Goal: Transaction & Acquisition: Purchase product/service

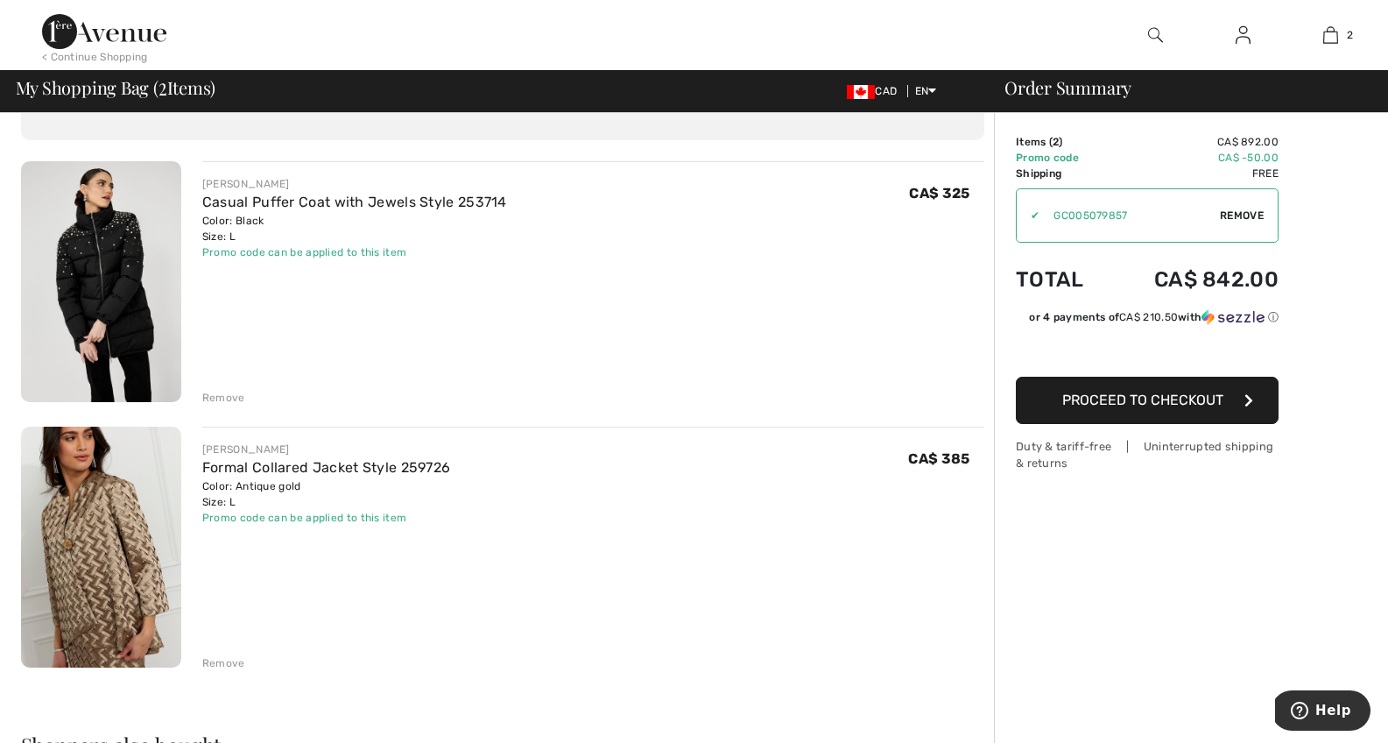
scroll to position [118, 0]
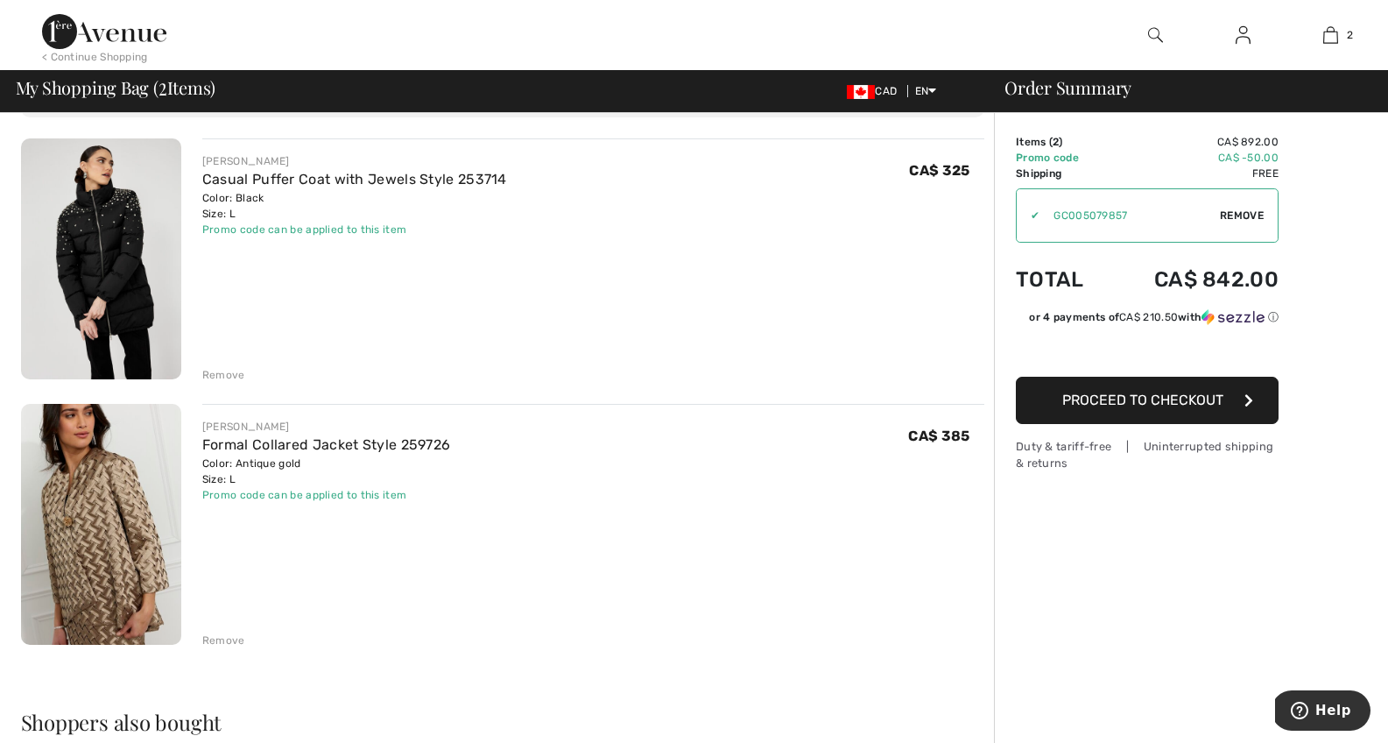
click at [216, 640] on div "Remove" at bounding box center [223, 640] width 43 height 16
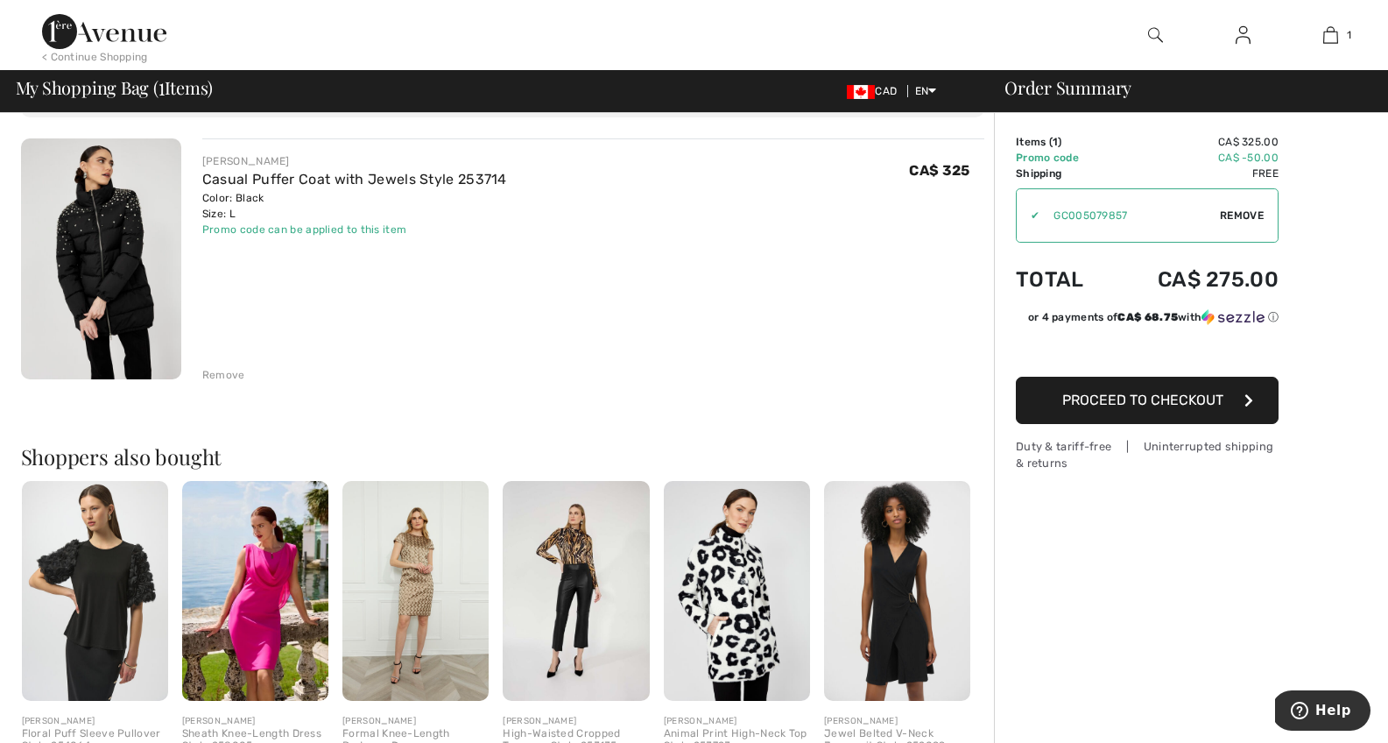
click at [135, 251] on img at bounding box center [101, 258] width 160 height 241
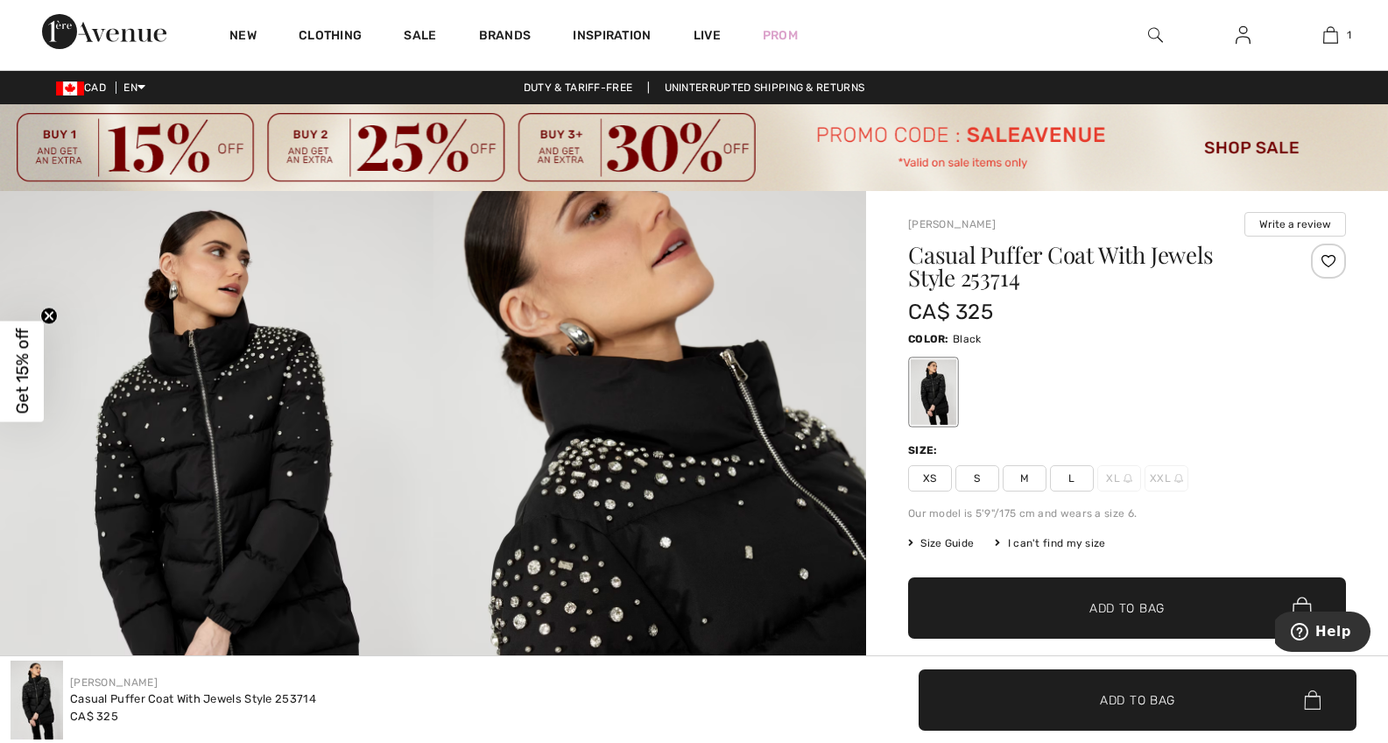
click at [665, 421] on img at bounding box center [651, 516] width 434 height 650
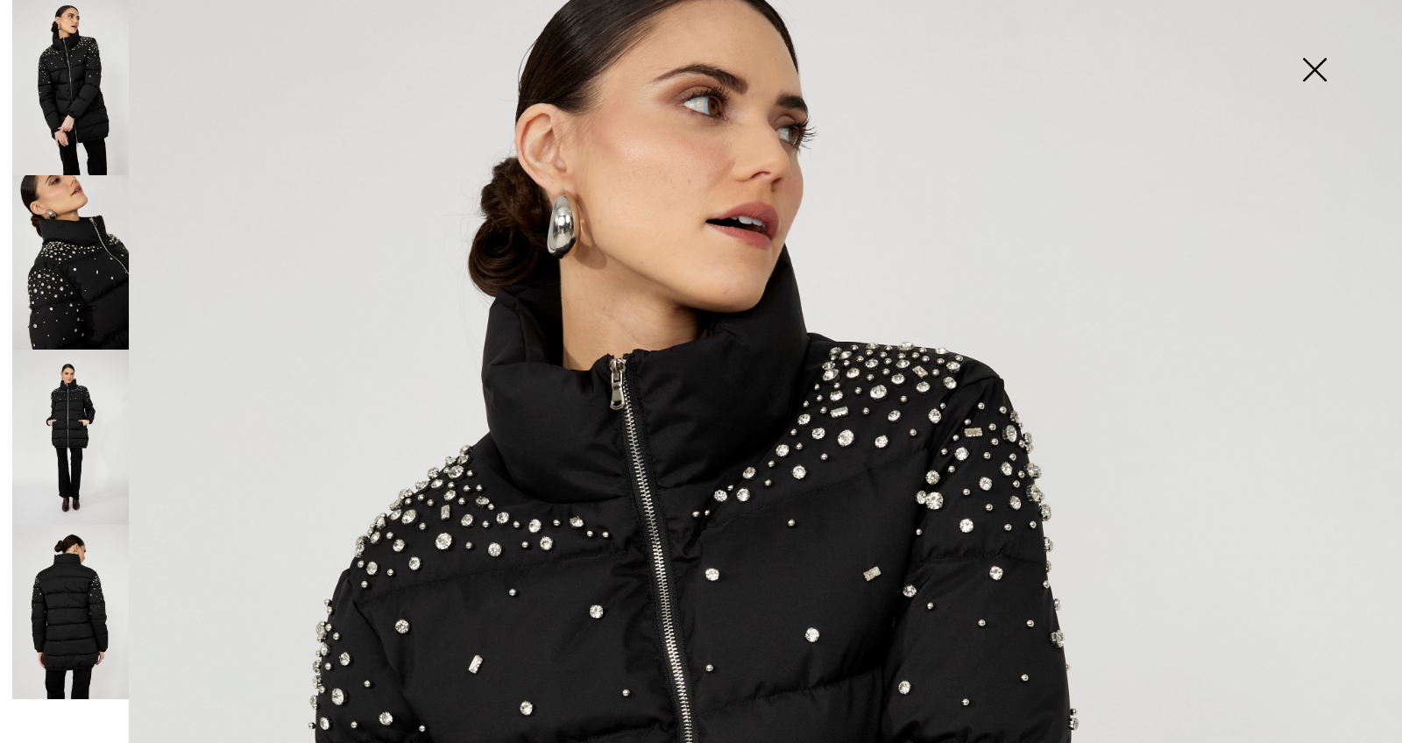
scroll to position [170, 0]
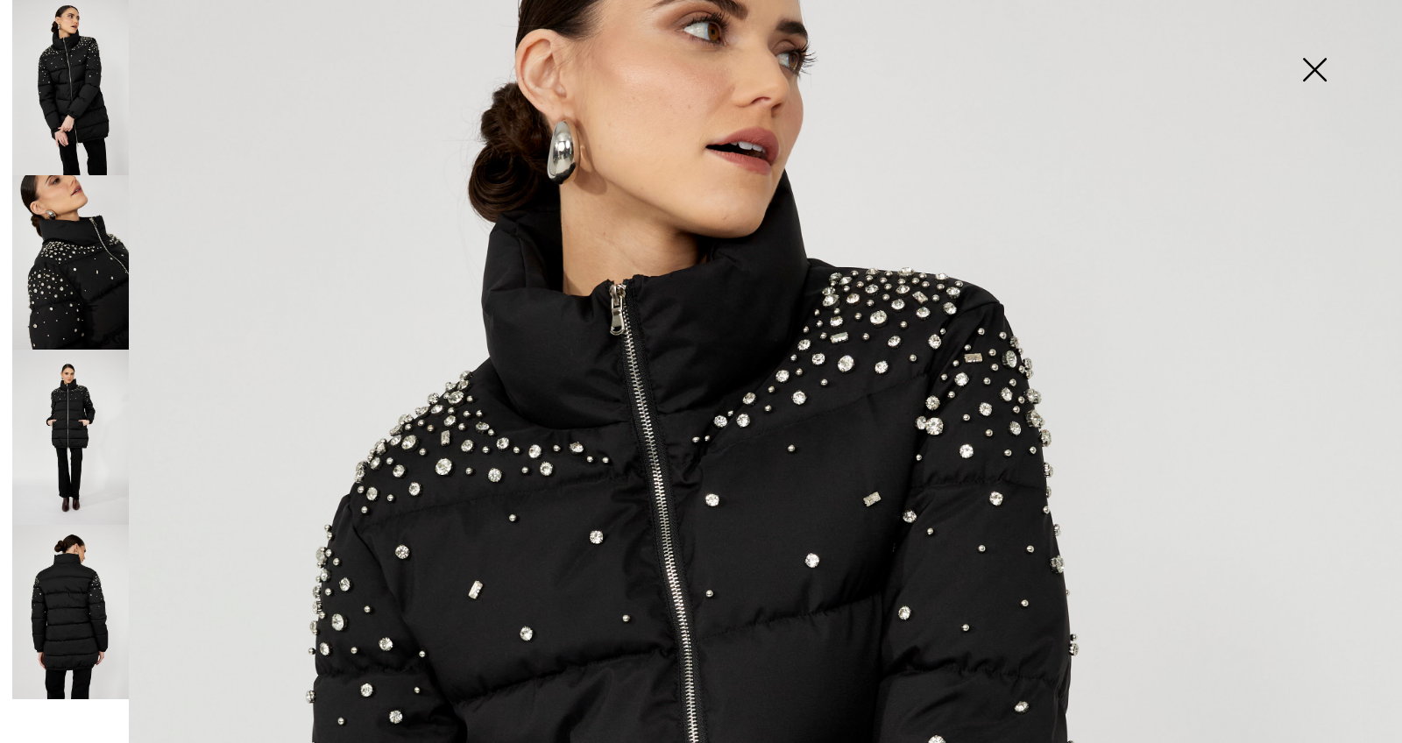
click at [79, 310] on img at bounding box center [70, 262] width 117 height 175
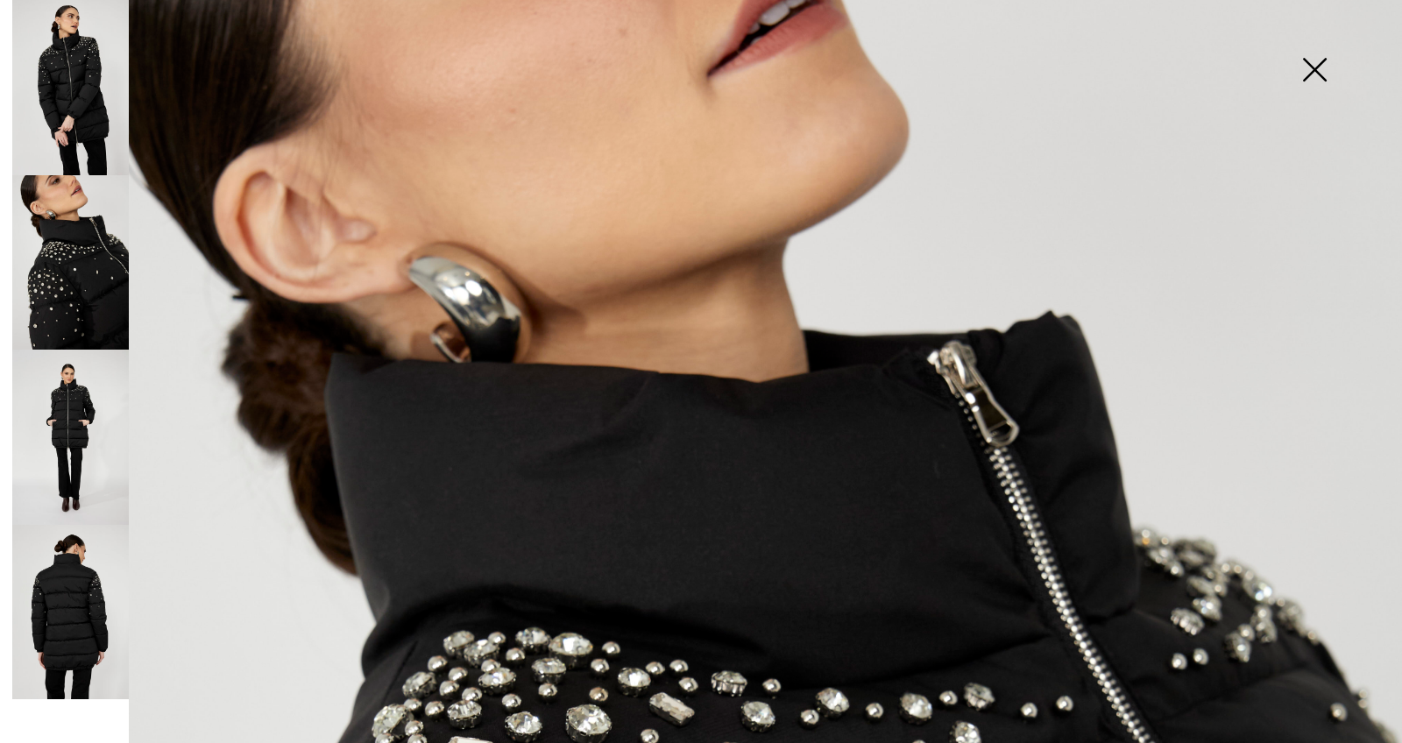
click at [77, 590] on img at bounding box center [70, 612] width 117 height 175
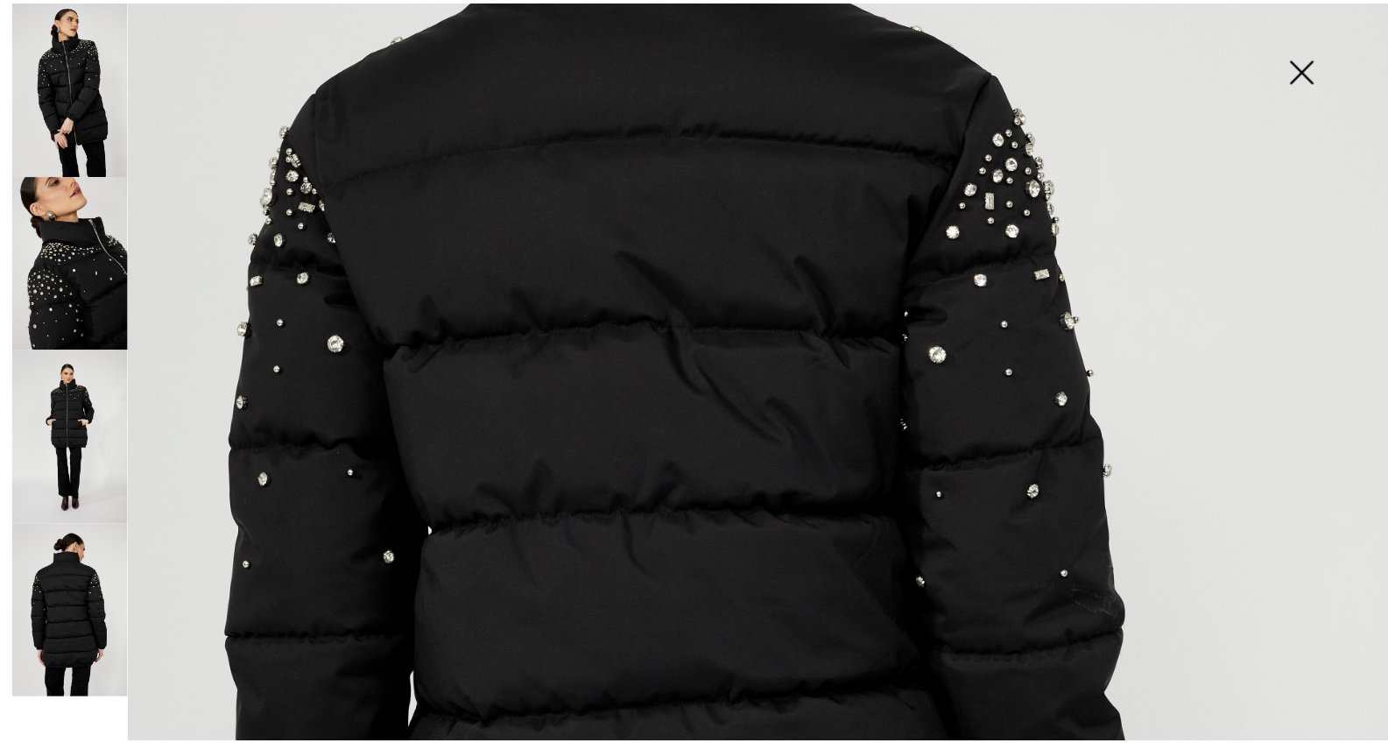
scroll to position [502, 0]
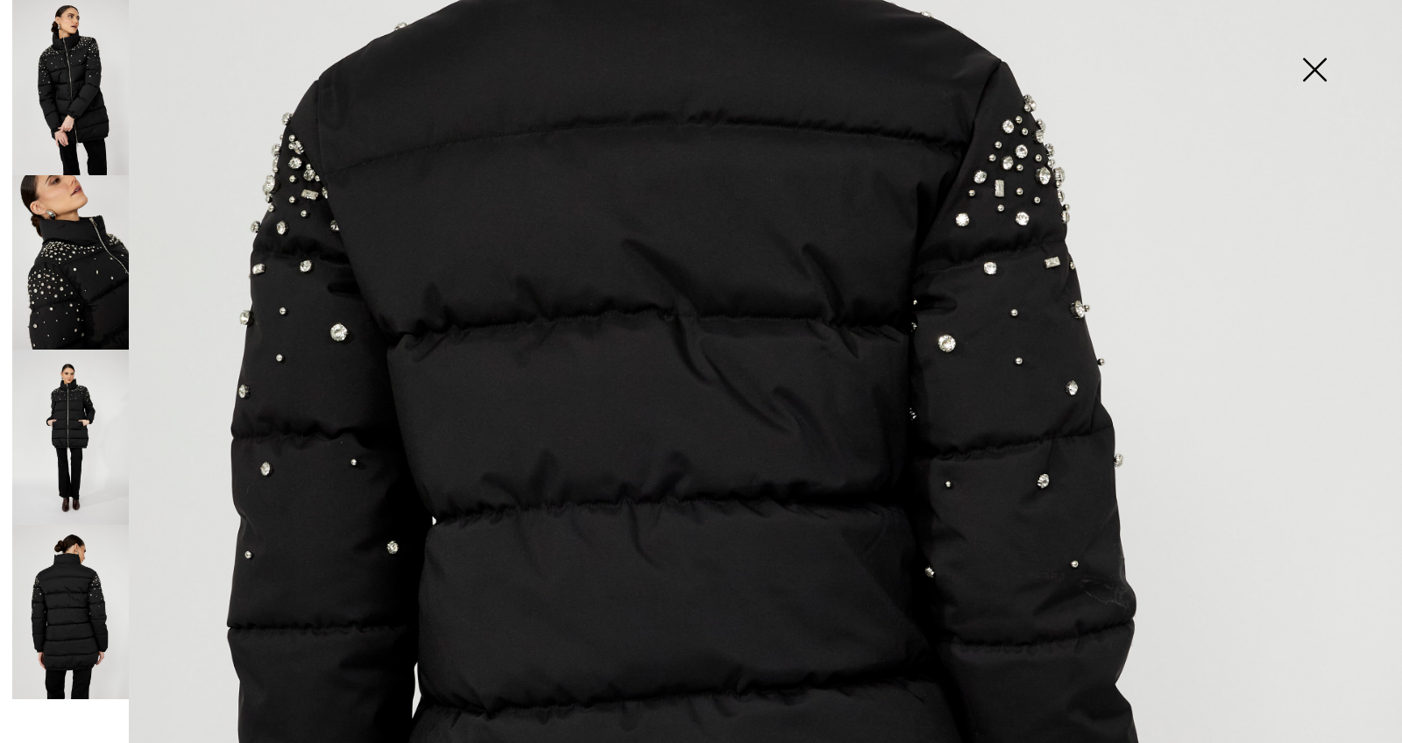
click at [1311, 68] on img at bounding box center [1314, 71] width 88 height 90
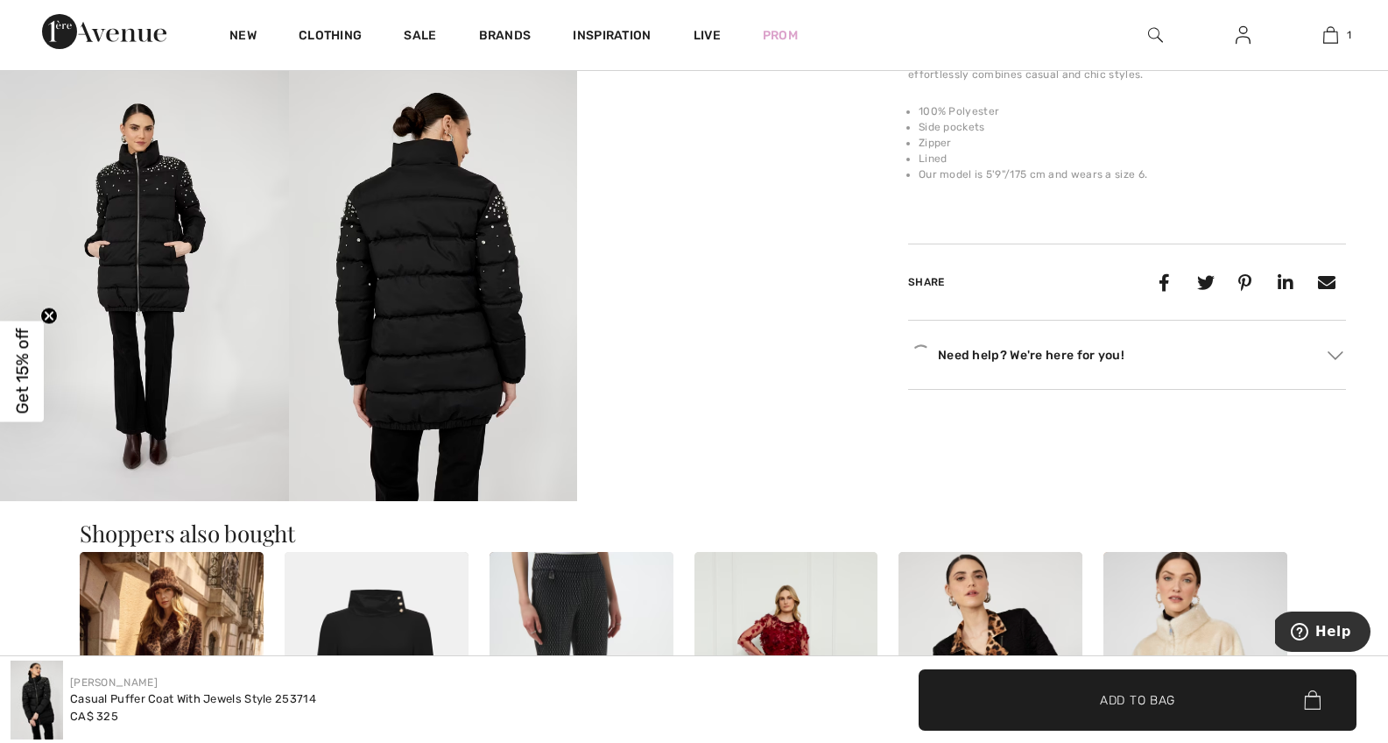
scroll to position [783, 0]
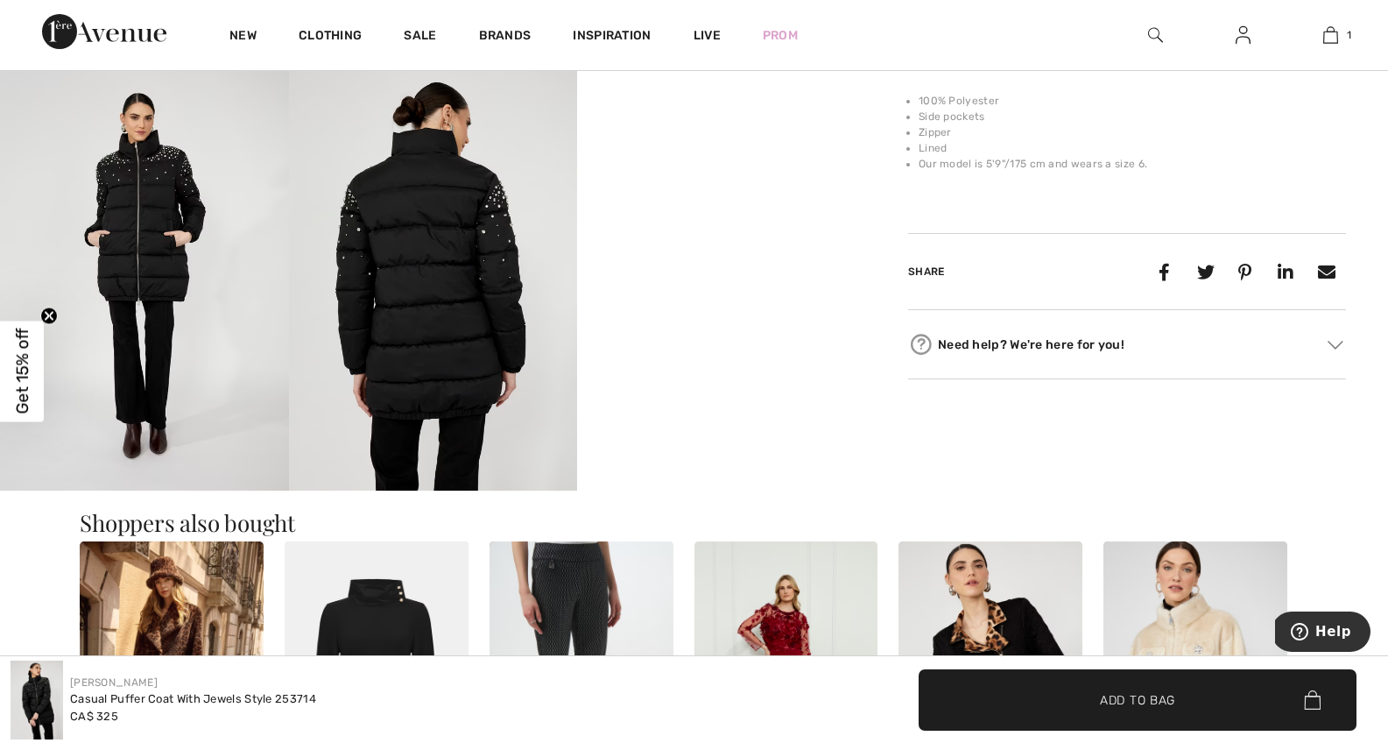
click at [727, 202] on video "Your browser does not support the video tag." at bounding box center [721, 130] width 289 height 145
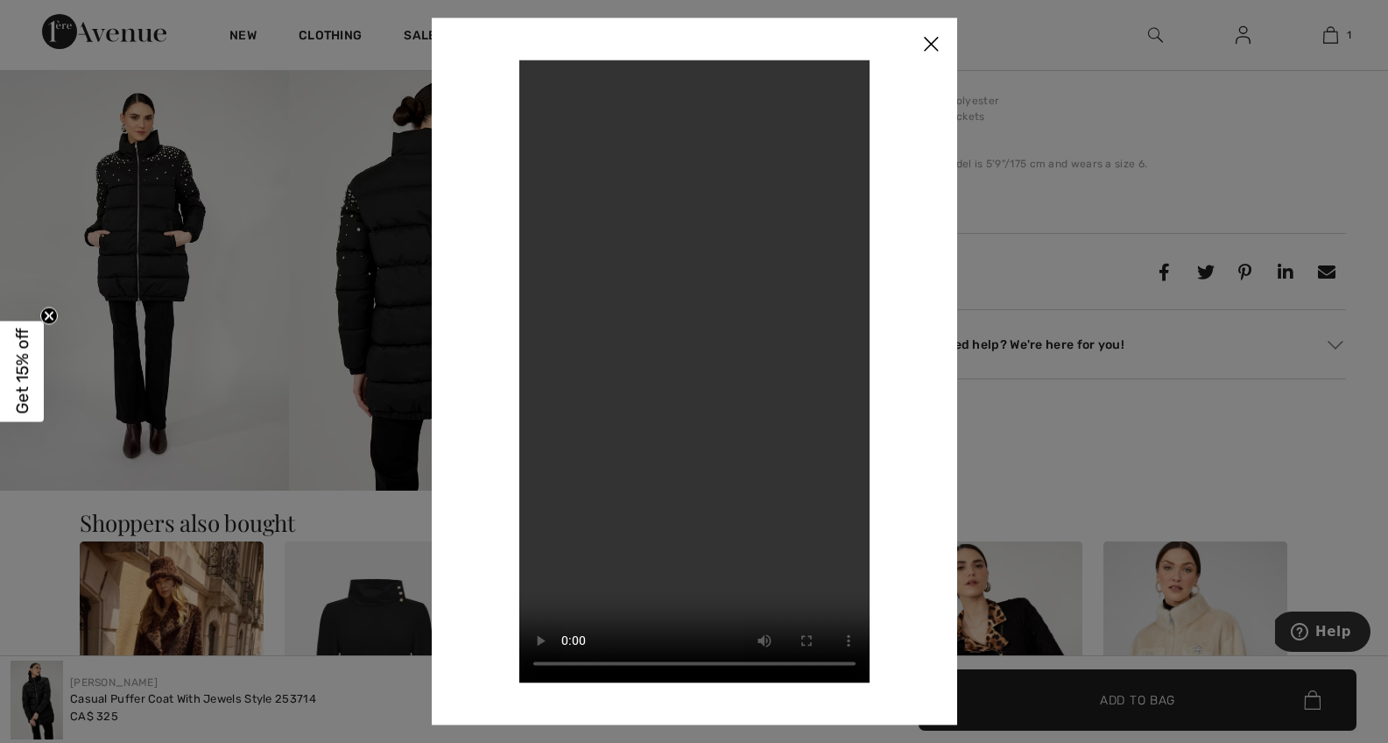
click at [935, 42] on img at bounding box center [931, 45] width 53 height 54
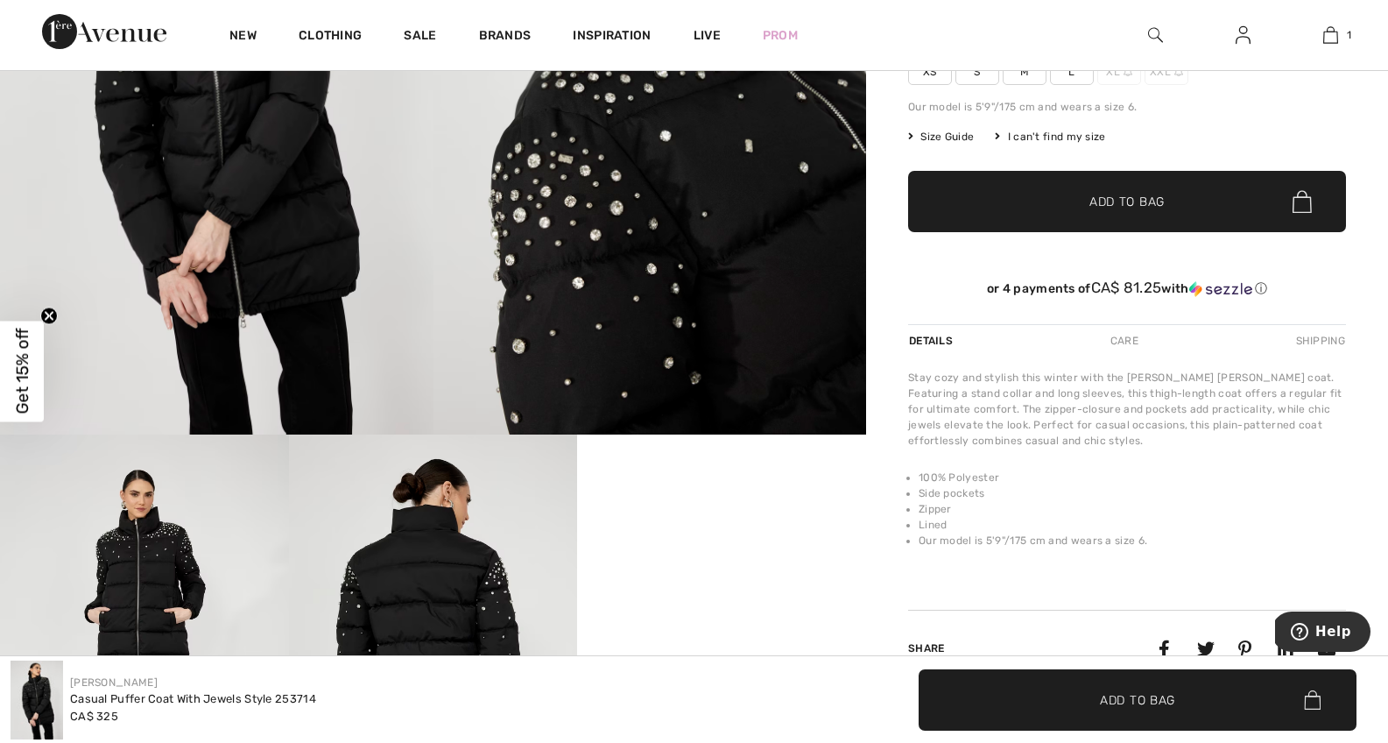
scroll to position [135, 0]
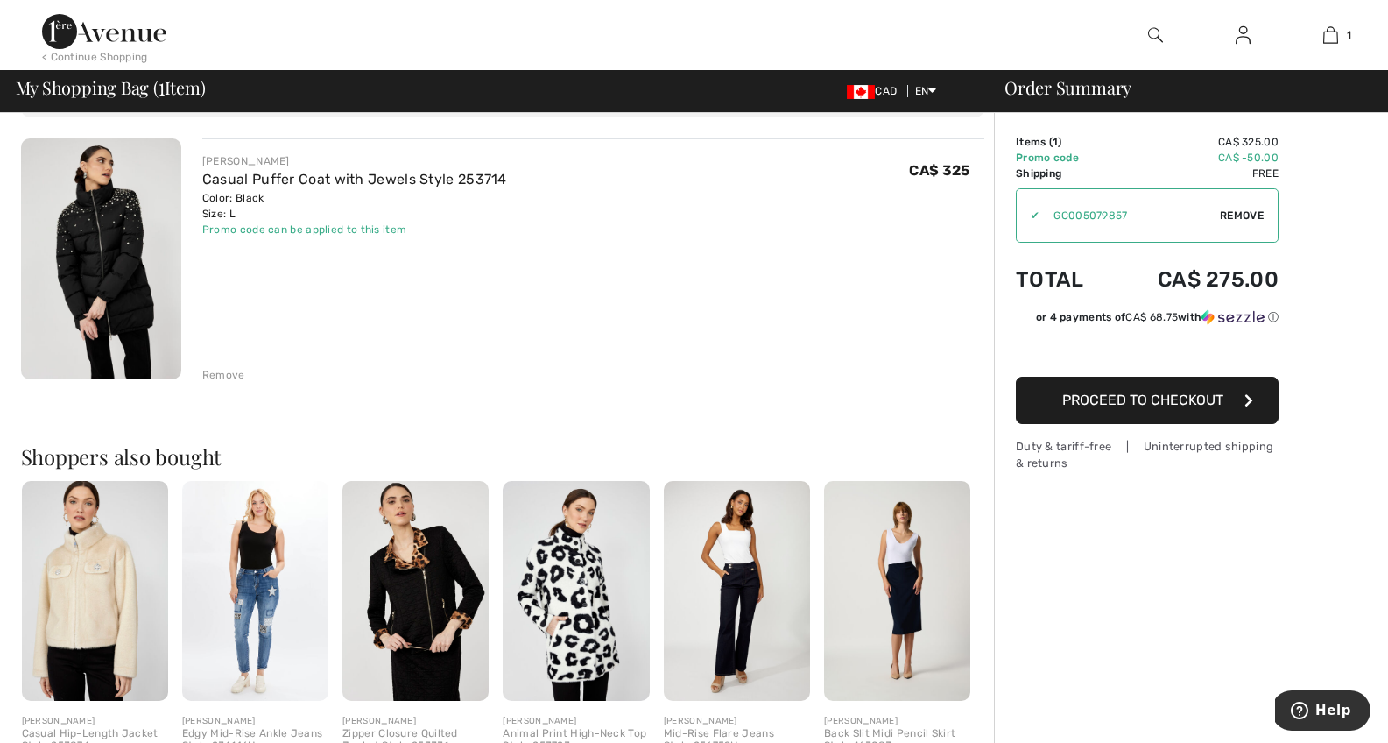
click at [55, 31] on img at bounding box center [104, 31] width 124 height 35
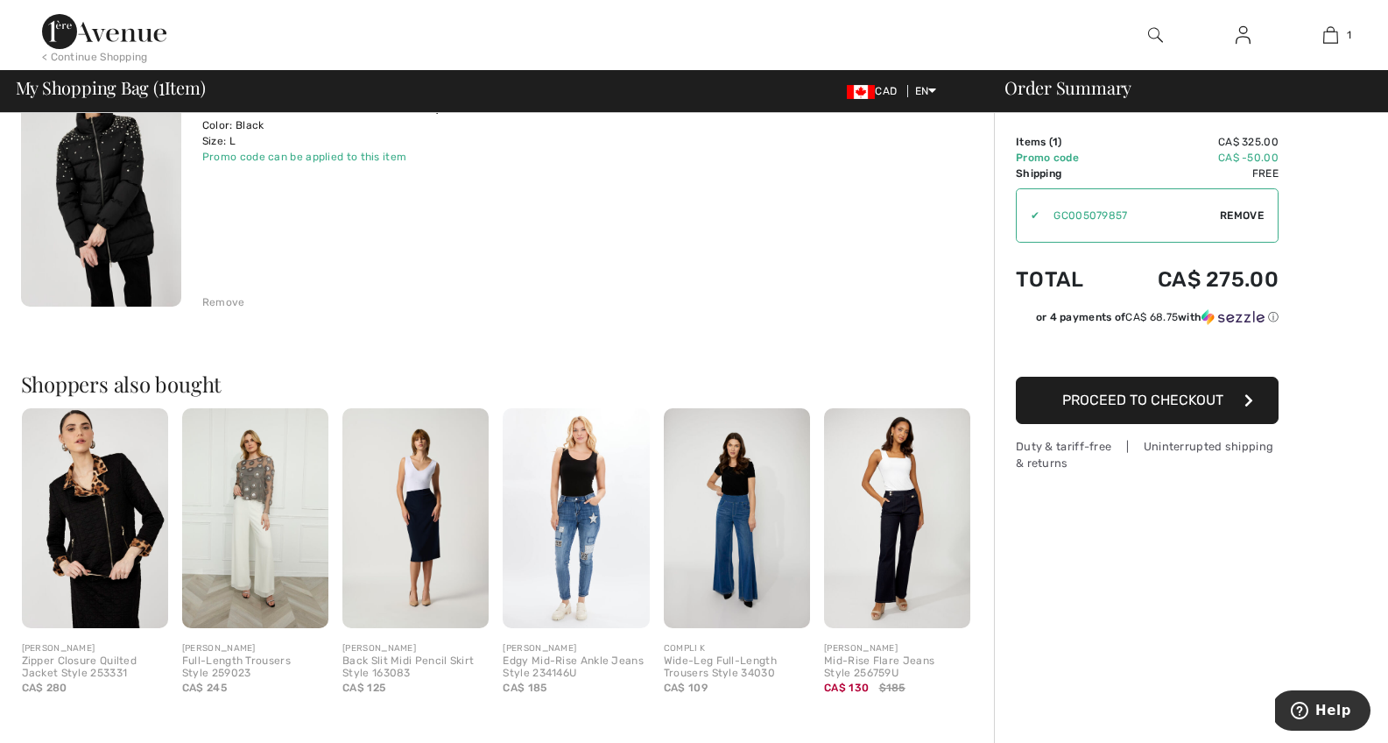
scroll to position [473, 0]
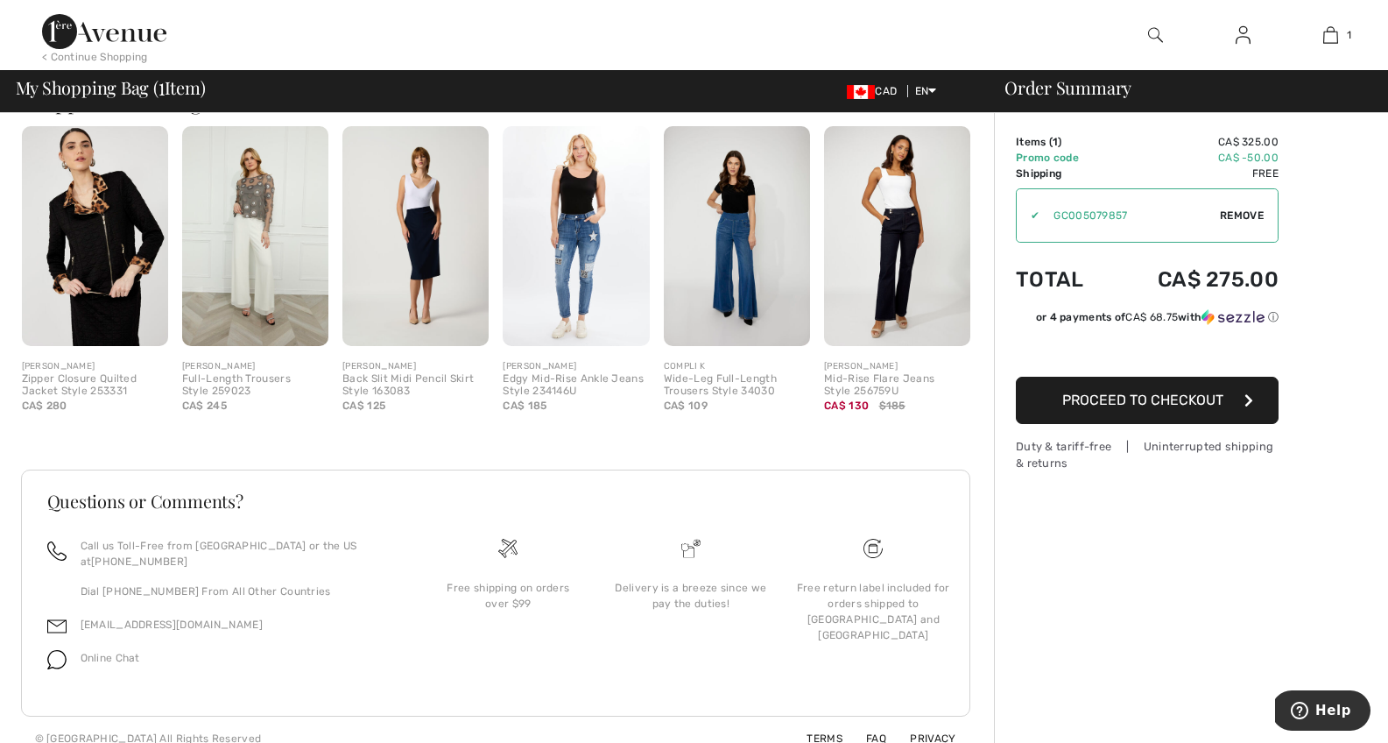
click at [271, 261] on img at bounding box center [255, 236] width 146 height 220
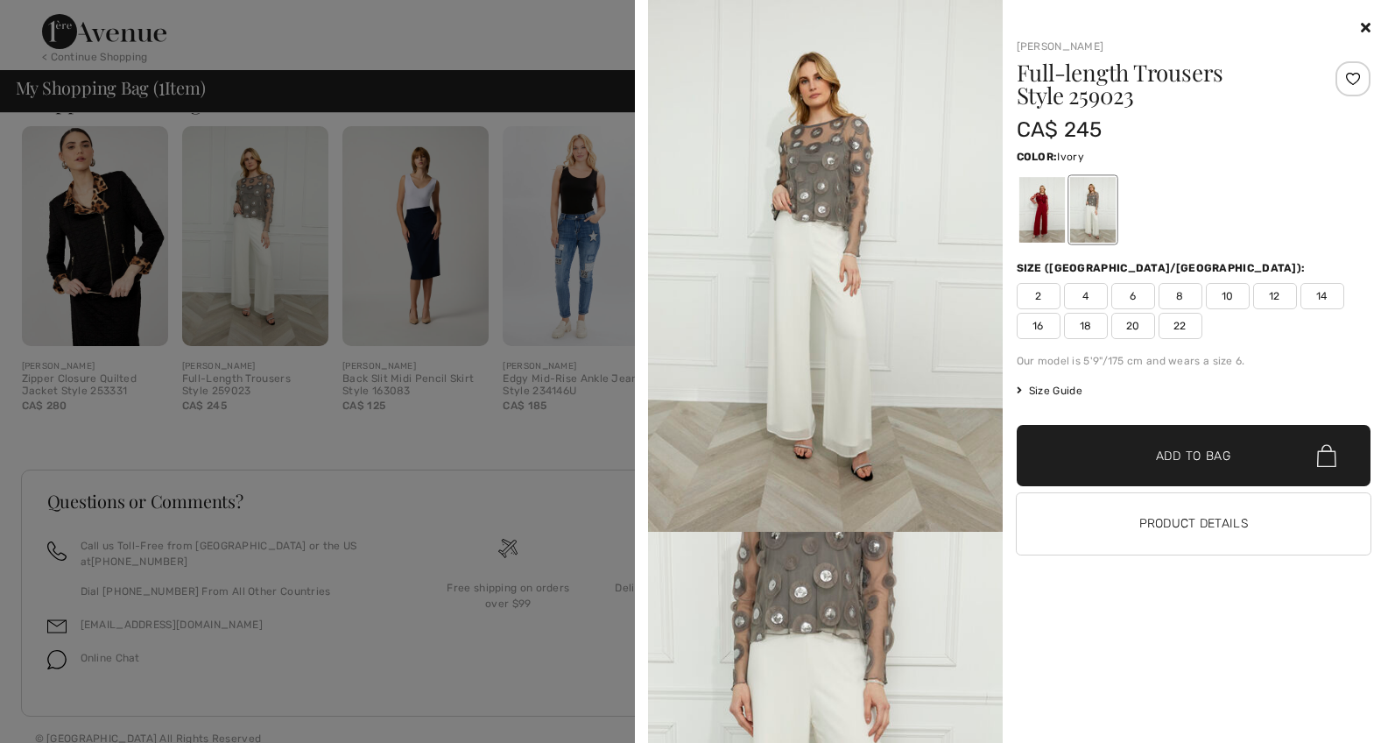
click at [1363, 24] on icon at bounding box center [1366, 27] width 10 height 14
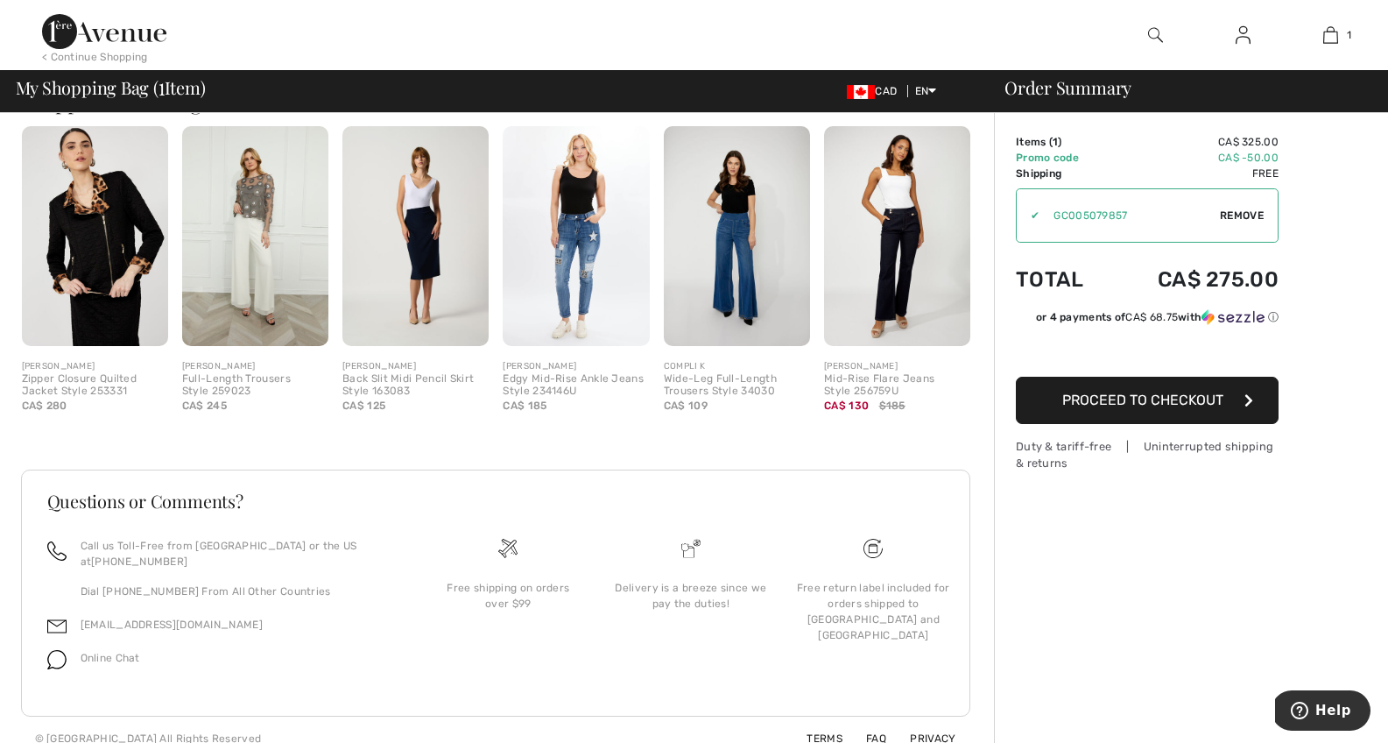
scroll to position [463, 0]
